Goal: Entertainment & Leisure: Consume media (video, audio)

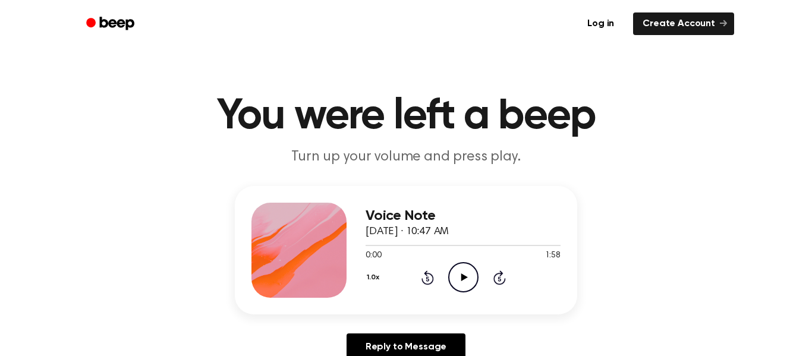
click at [466, 271] on icon "Play Audio" at bounding box center [463, 277] width 30 height 30
click at [494, 280] on icon at bounding box center [500, 278] width 12 height 14
click at [494, 279] on icon at bounding box center [500, 278] width 12 height 14
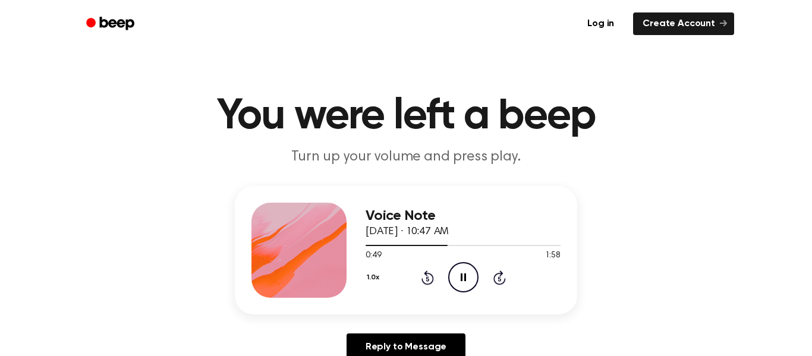
click at [494, 275] on icon "Skip 5 seconds" at bounding box center [499, 277] width 13 height 15
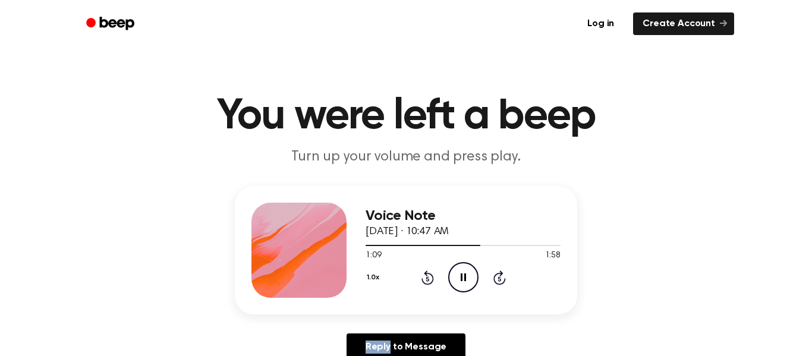
click at [494, 275] on icon "Skip 5 seconds" at bounding box center [499, 277] width 13 height 15
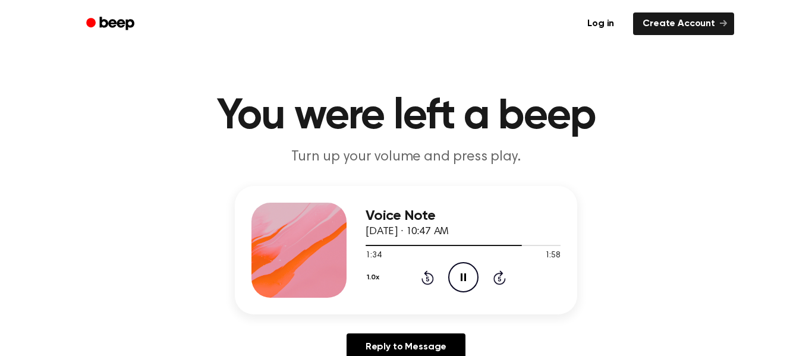
click at [494, 275] on icon "Skip 5 seconds" at bounding box center [499, 277] width 13 height 15
click at [421, 271] on icon "Rewind 5 seconds" at bounding box center [427, 277] width 13 height 15
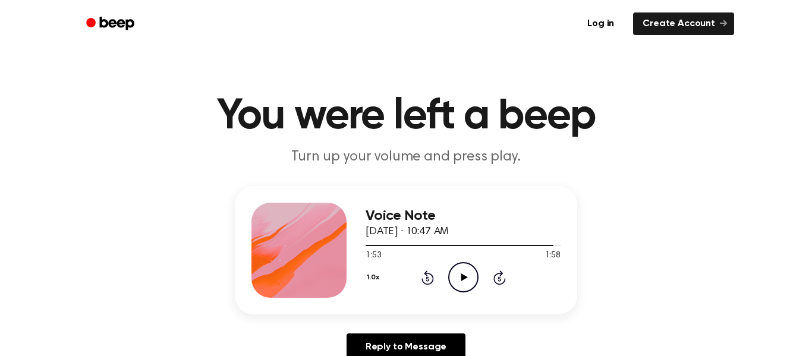
click at [421, 271] on icon "Rewind 5 seconds" at bounding box center [427, 277] width 13 height 15
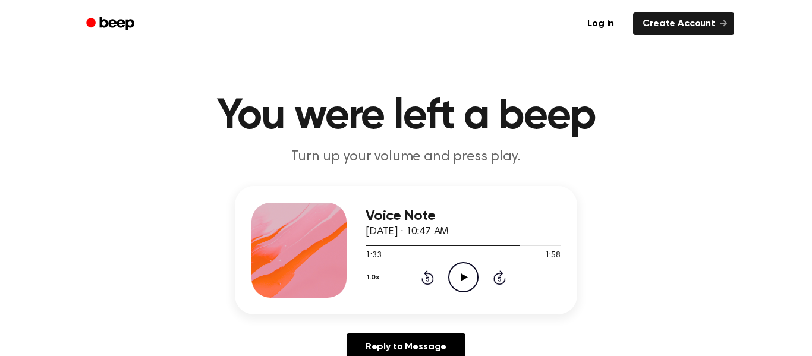
click at [421, 271] on icon "Rewind 5 seconds" at bounding box center [427, 277] width 13 height 15
click at [423, 272] on icon "Rewind 5 seconds" at bounding box center [427, 277] width 13 height 15
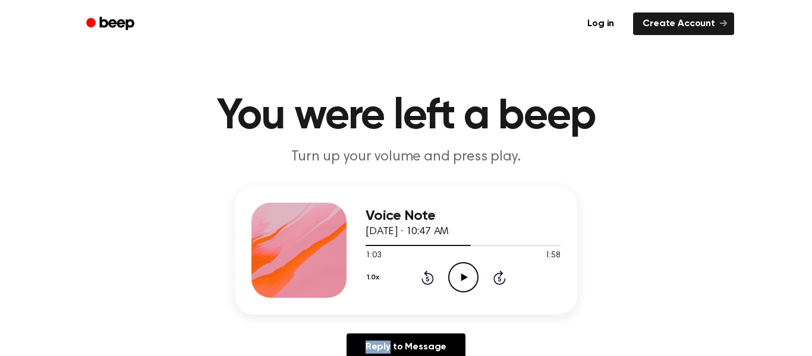
click at [423, 272] on icon "Rewind 5 seconds" at bounding box center [427, 277] width 13 height 15
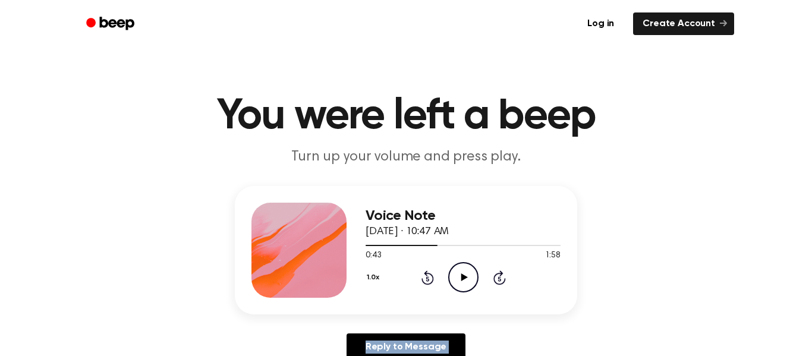
click at [423, 272] on icon "Rewind 5 seconds" at bounding box center [427, 277] width 13 height 15
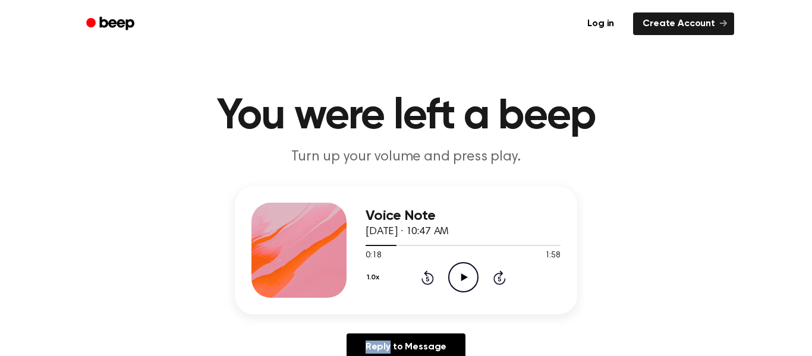
click at [423, 272] on icon "Rewind 5 seconds" at bounding box center [427, 277] width 13 height 15
click at [469, 273] on icon "Play Audio" at bounding box center [463, 277] width 30 height 30
click at [469, 272] on icon "Play Audio" at bounding box center [463, 277] width 30 height 30
click at [476, 278] on icon "Play Audio" at bounding box center [463, 277] width 30 height 30
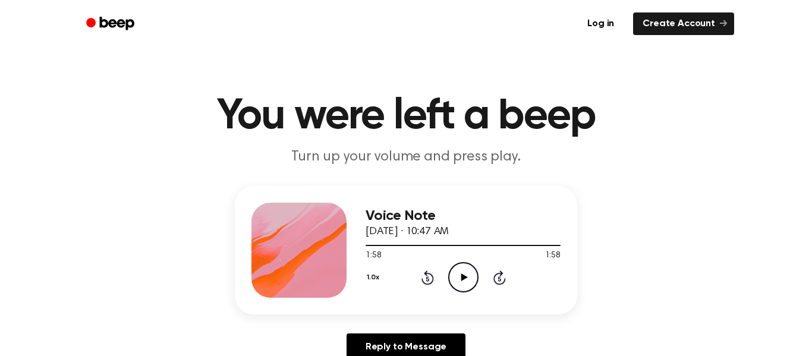
click at [438, 277] on div "1.0x Rewind 5 seconds Play Audio Skip 5 seconds" at bounding box center [463, 277] width 195 height 30
drag, startPoint x: 402, startPoint y: 248, endPoint x: 303, endPoint y: 275, distance: 103.0
click at [303, 275] on div "Voice Note October 2, 2025 · 10:47 AM 1:58 1:58 Your browser does not support t…" at bounding box center [406, 250] width 343 height 128
click at [369, 249] on div at bounding box center [463, 245] width 195 height 10
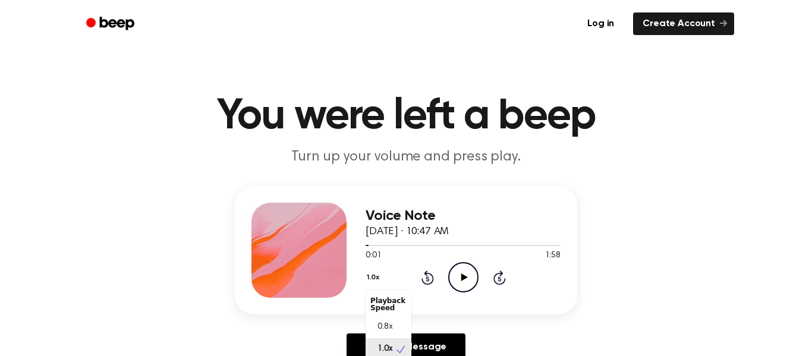
click at [378, 278] on button "1.0x" at bounding box center [375, 278] width 18 height 20
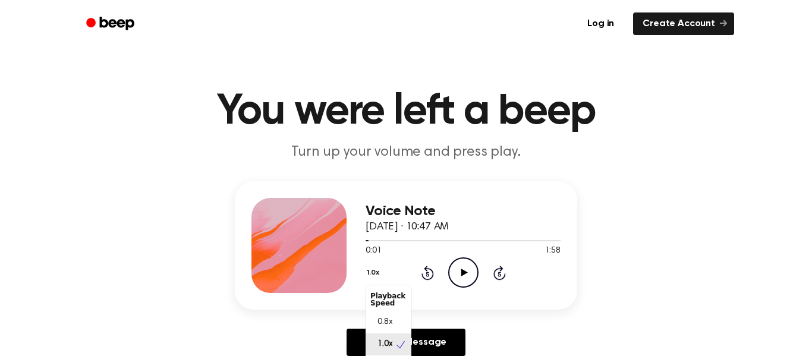
click at [378, 278] on button "1.0x" at bounding box center [375, 273] width 18 height 20
click at [381, 277] on button "1.0x" at bounding box center [375, 273] width 18 height 20
click at [389, 316] on div "0.8x" at bounding box center [389, 323] width 46 height 22
click at [375, 271] on button "0.8x" at bounding box center [376, 273] width 20 height 20
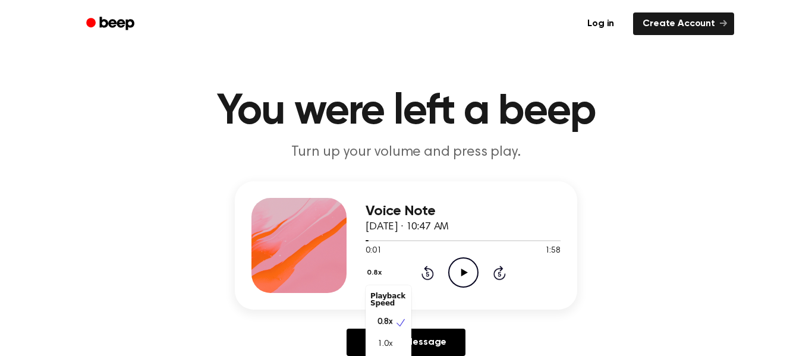
click at [466, 267] on div "0.8x Playback Speed 0.8x 1.0x 1.2x 1.5x 2.0x Rewind 5 seconds Play Audio Skip 5…" at bounding box center [463, 273] width 195 height 30
click at [465, 268] on icon "Play Audio" at bounding box center [463, 273] width 30 height 30
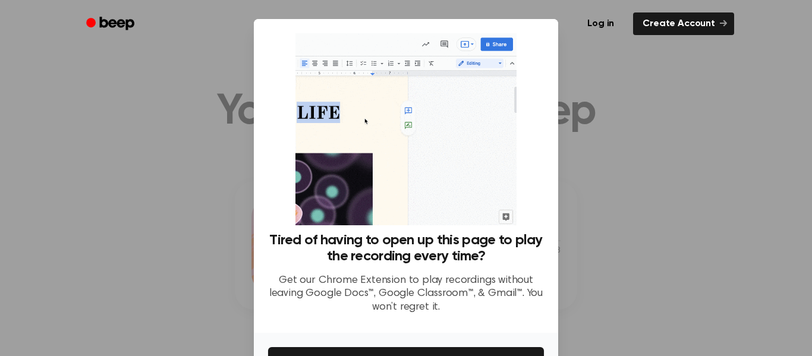
click at [546, 311] on div "Tired of having to open up this page to play the recording every time? Get our …" at bounding box center [406, 176] width 305 height 314
click at [572, 309] on div at bounding box center [406, 178] width 812 height 356
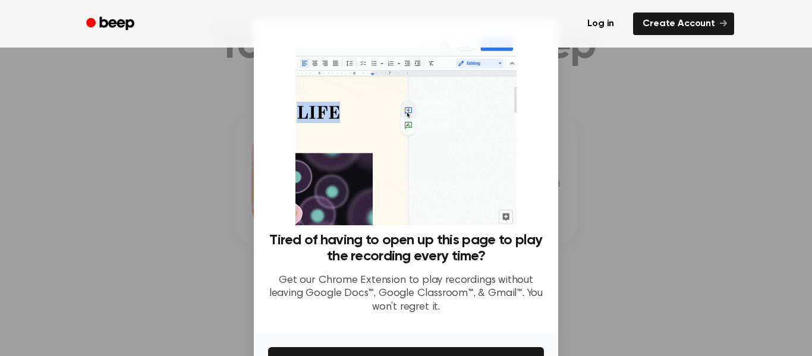
scroll to position [77, 0]
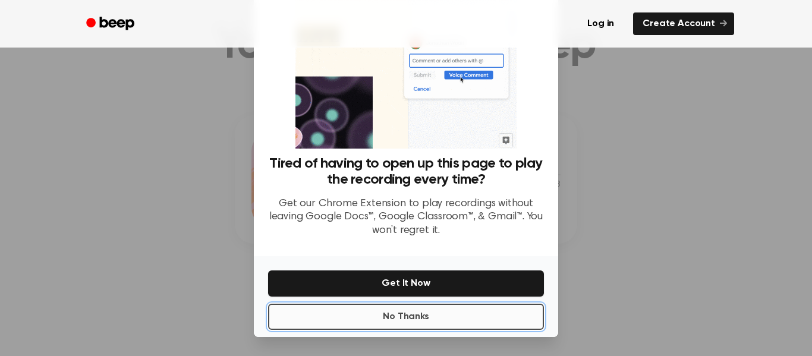
click at [522, 315] on button "No Thanks" at bounding box center [406, 317] width 276 height 26
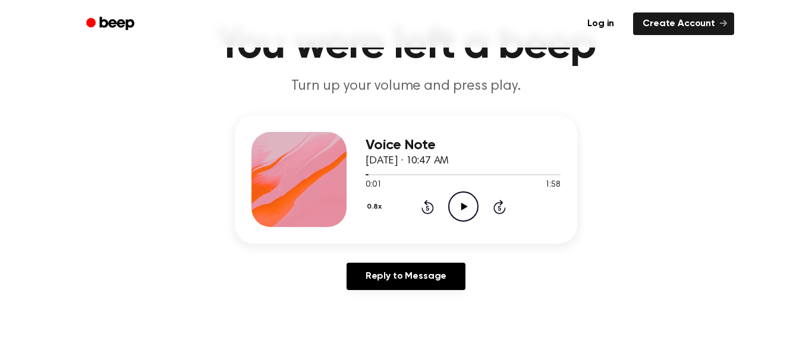
click at [464, 196] on icon "Play Audio" at bounding box center [463, 207] width 30 height 30
click at [462, 207] on icon at bounding box center [464, 207] width 7 height 8
click at [497, 206] on icon "Skip 5 seconds" at bounding box center [499, 206] width 13 height 15
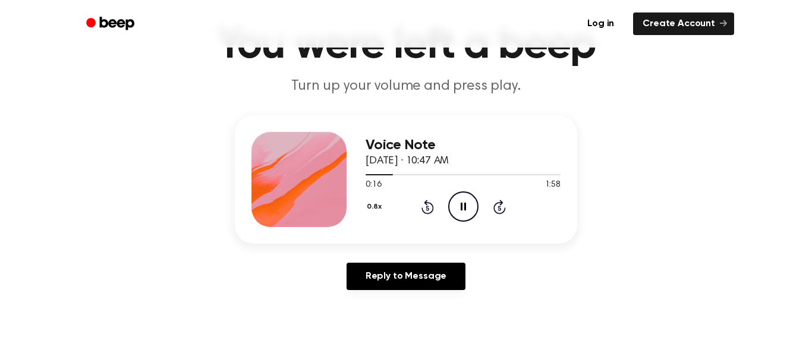
click at [497, 206] on icon "Skip 5 seconds" at bounding box center [499, 206] width 13 height 15
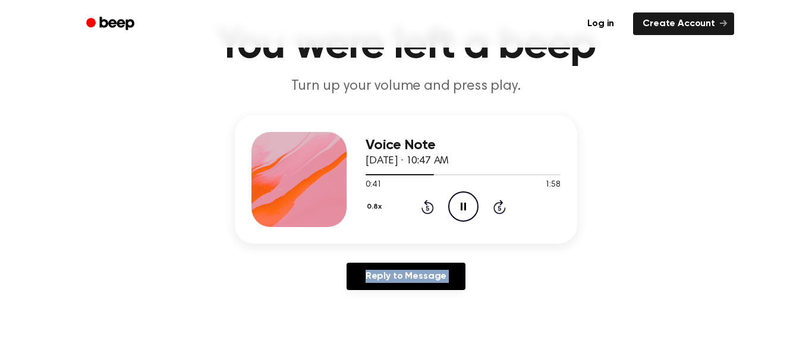
click at [497, 206] on icon "Skip 5 seconds" at bounding box center [499, 206] width 13 height 15
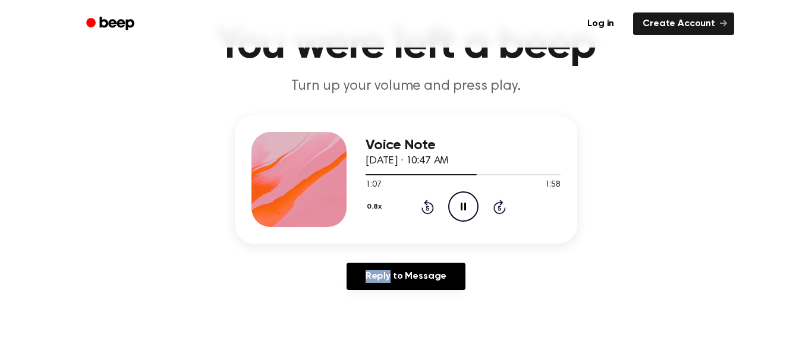
click at [424, 208] on icon "Rewind 5 seconds" at bounding box center [427, 206] width 13 height 15
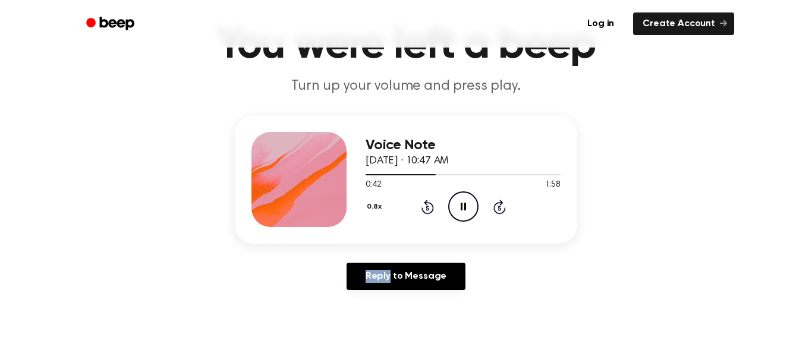
click at [424, 208] on icon "Rewind 5 seconds" at bounding box center [427, 206] width 13 height 15
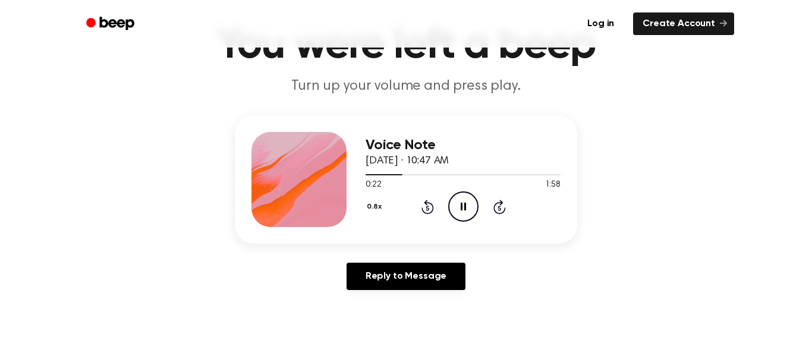
click at [424, 208] on icon "Rewind 5 seconds" at bounding box center [427, 206] width 13 height 15
click at [462, 213] on icon "Play Audio" at bounding box center [463, 207] width 30 height 30
